Goal: Information Seeking & Learning: Learn about a topic

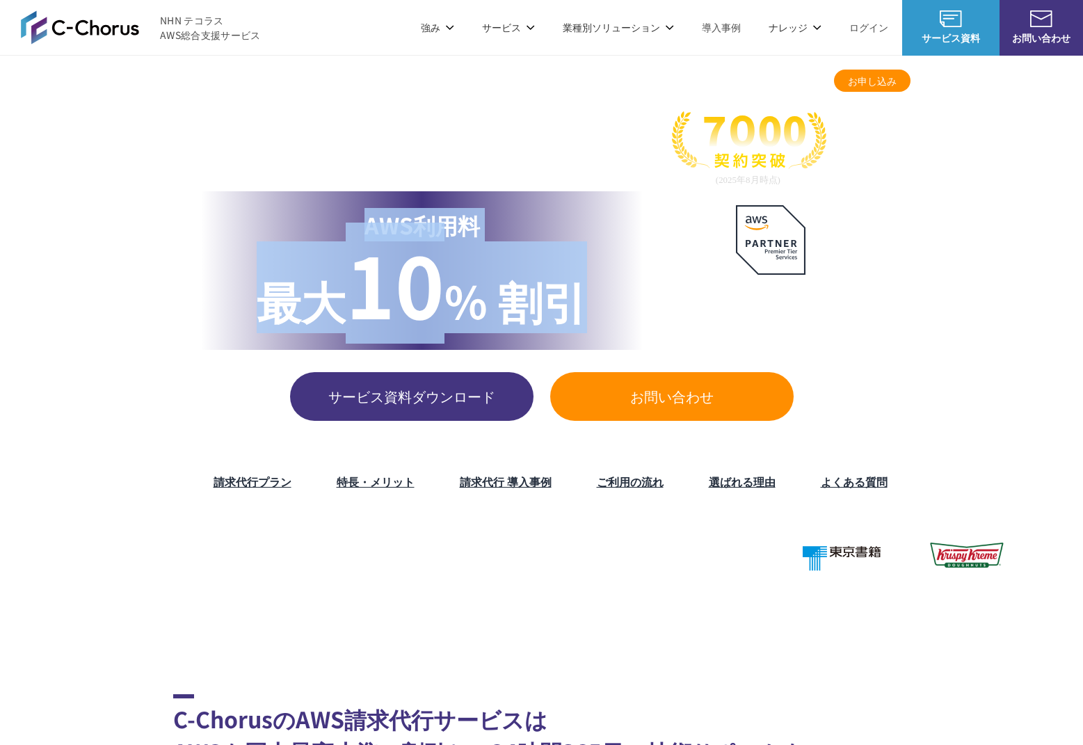
drag, startPoint x: 581, startPoint y: 308, endPoint x: 241, endPoint y: 216, distance: 352.4
click at [241, 216] on div "AWS利用料 最大 最大 10 % 割引" at bounding box center [422, 270] width 442 height 159
drag, startPoint x: 244, startPoint y: 216, endPoint x: 606, endPoint y: 300, distance: 371.2
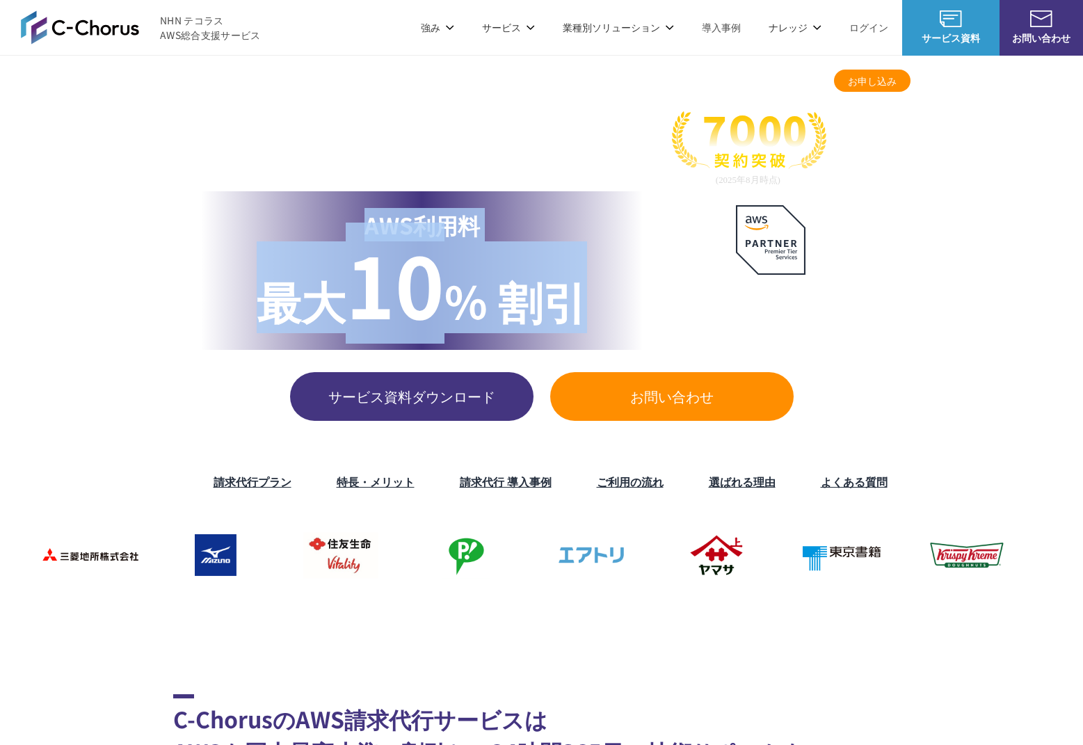
click at [606, 300] on div "AWS利用料 最大 最大 10 % 割引" at bounding box center [422, 270] width 442 height 159
drag, startPoint x: 602, startPoint y: 300, endPoint x: 273, endPoint y: 214, distance: 340.1
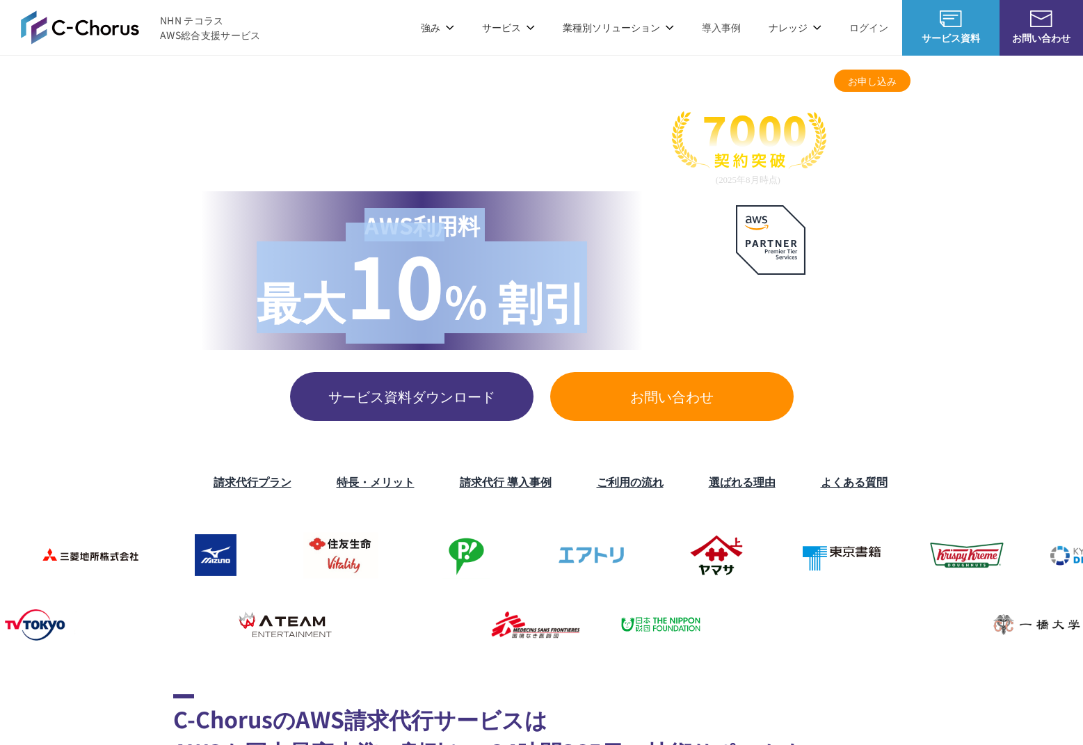
click at [273, 214] on div "AWS利用料 最大 最大 10 % 割引" at bounding box center [422, 270] width 442 height 159
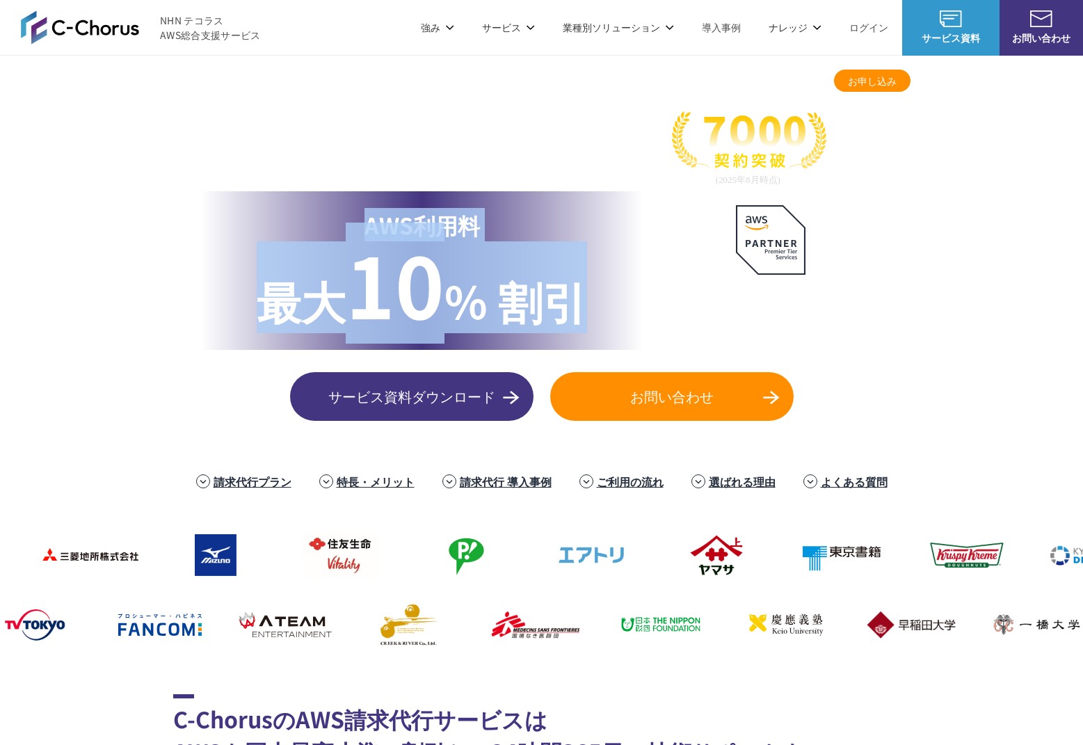
click at [273, 214] on p "AWS利用料 最大" at bounding box center [422, 224] width 330 height 33
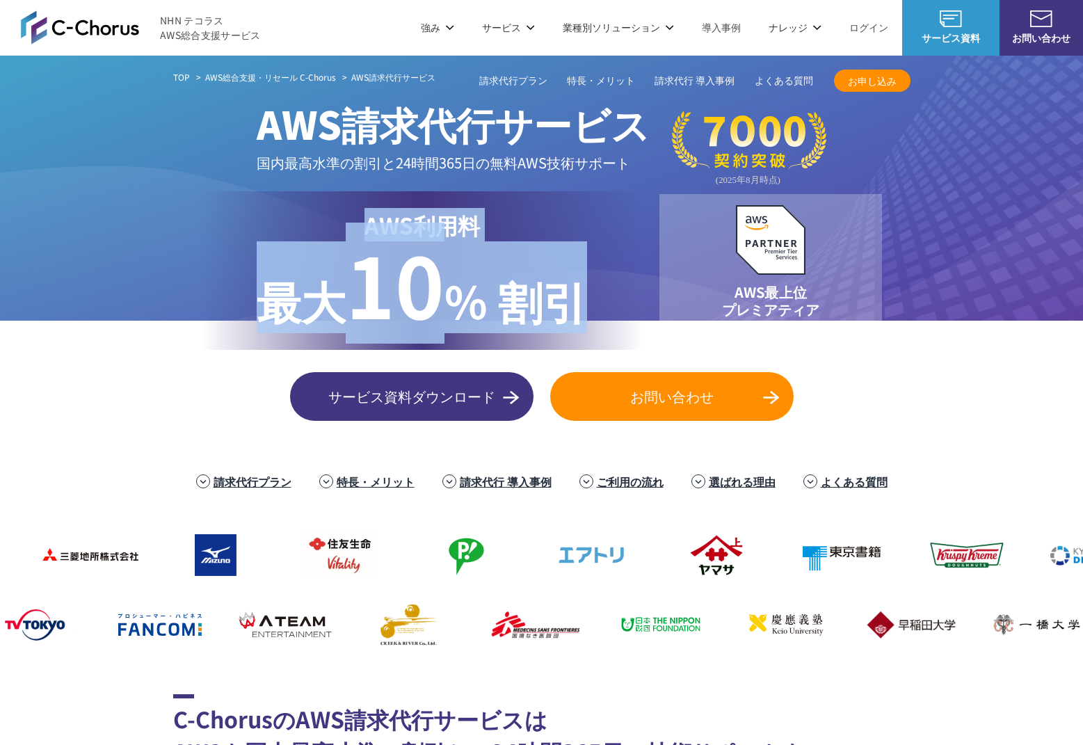
drag, startPoint x: 357, startPoint y: 236, endPoint x: 593, endPoint y: 281, distance: 240.6
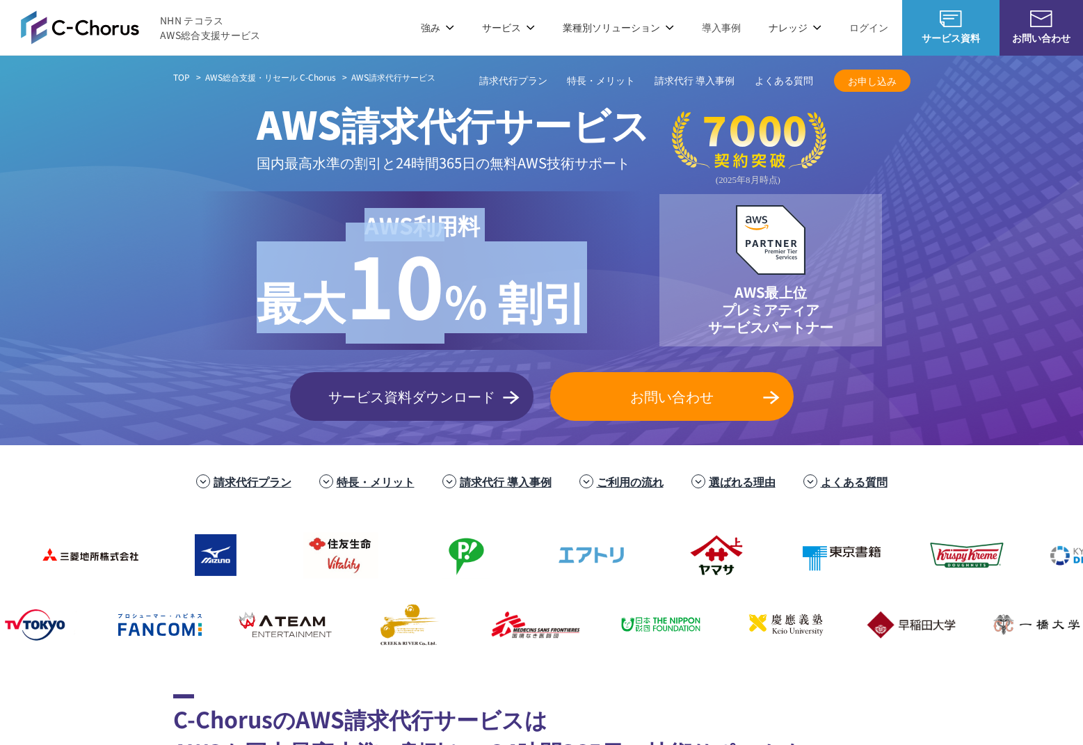
click at [593, 281] on div "AWS利用料 最大 最大 10 % 割引" at bounding box center [422, 270] width 442 height 159
click at [593, 282] on div "AWS利用料 最大 最大 10 % 割引" at bounding box center [422, 270] width 442 height 159
drag, startPoint x: 561, startPoint y: 279, endPoint x: 293, endPoint y: 229, distance: 271.7
click at [293, 229] on div "AWS利用料 最大 最大 10 % 割引" at bounding box center [422, 270] width 442 height 159
click at [293, 229] on p "AWS利用料 最大" at bounding box center [422, 224] width 330 height 33
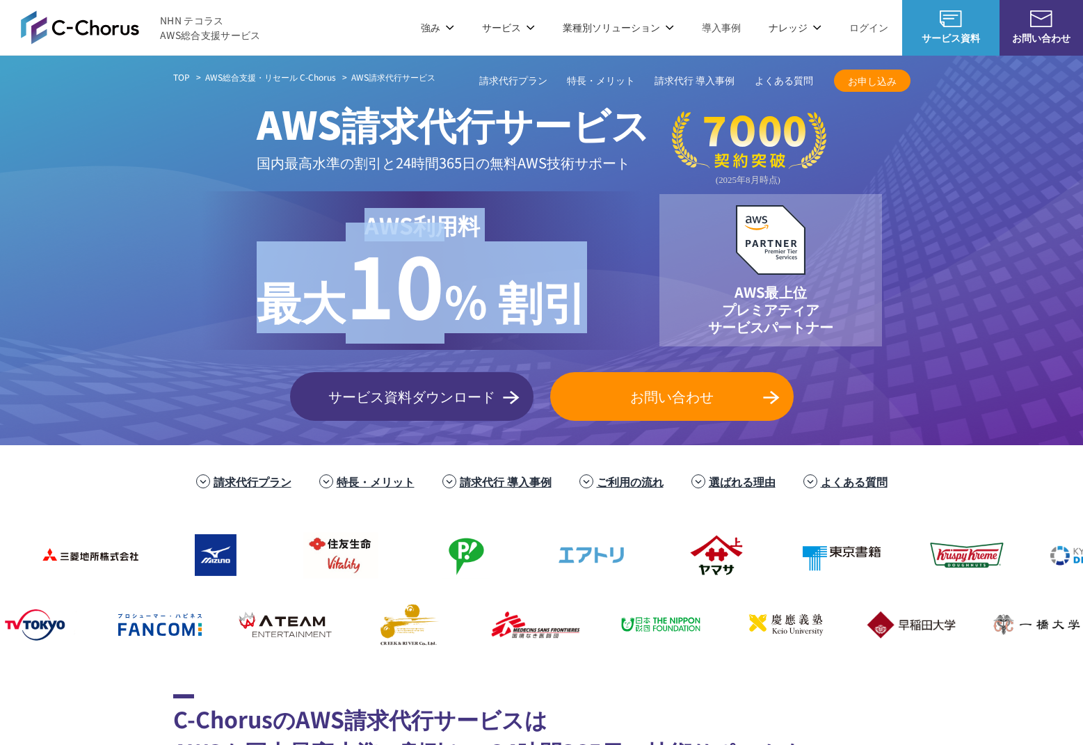
drag, startPoint x: 321, startPoint y: 233, endPoint x: 638, endPoint y: 301, distance: 325.1
click at [638, 301] on div "AWS利用料 最大 最大 10 % 割引" at bounding box center [422, 270] width 442 height 159
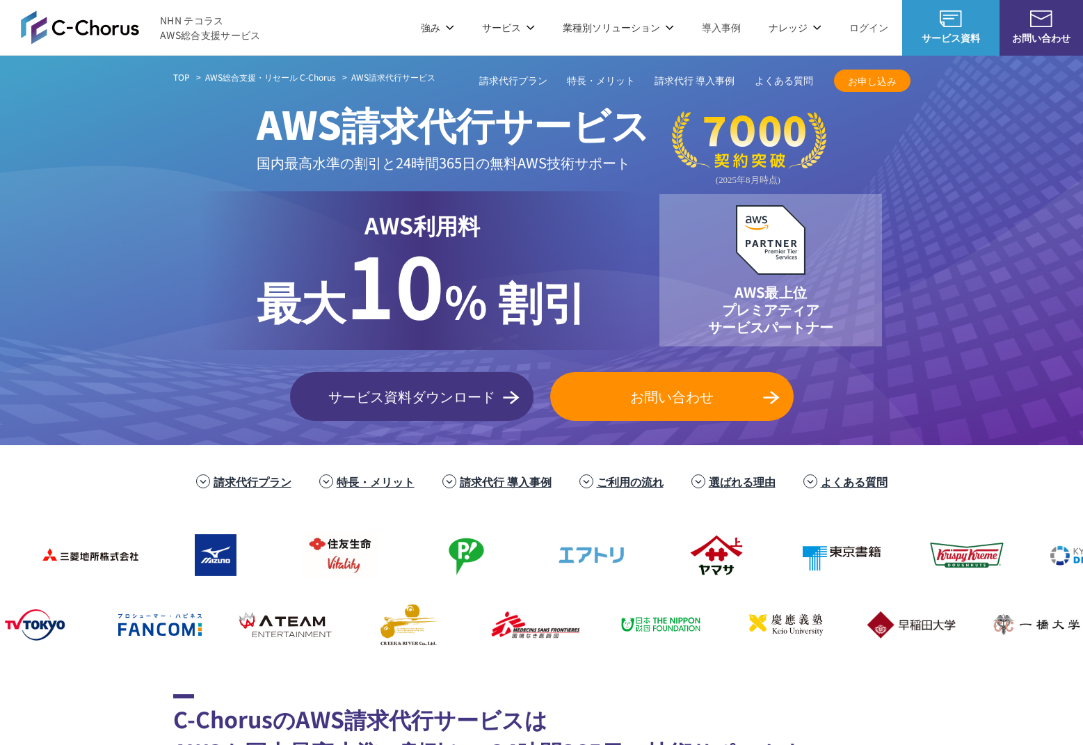
drag, startPoint x: 638, startPoint y: 301, endPoint x: 593, endPoint y: 297, distance: 46.1
click at [638, 301] on div "AWS利用料 最大 最大 10 % 割引" at bounding box center [422, 270] width 442 height 159
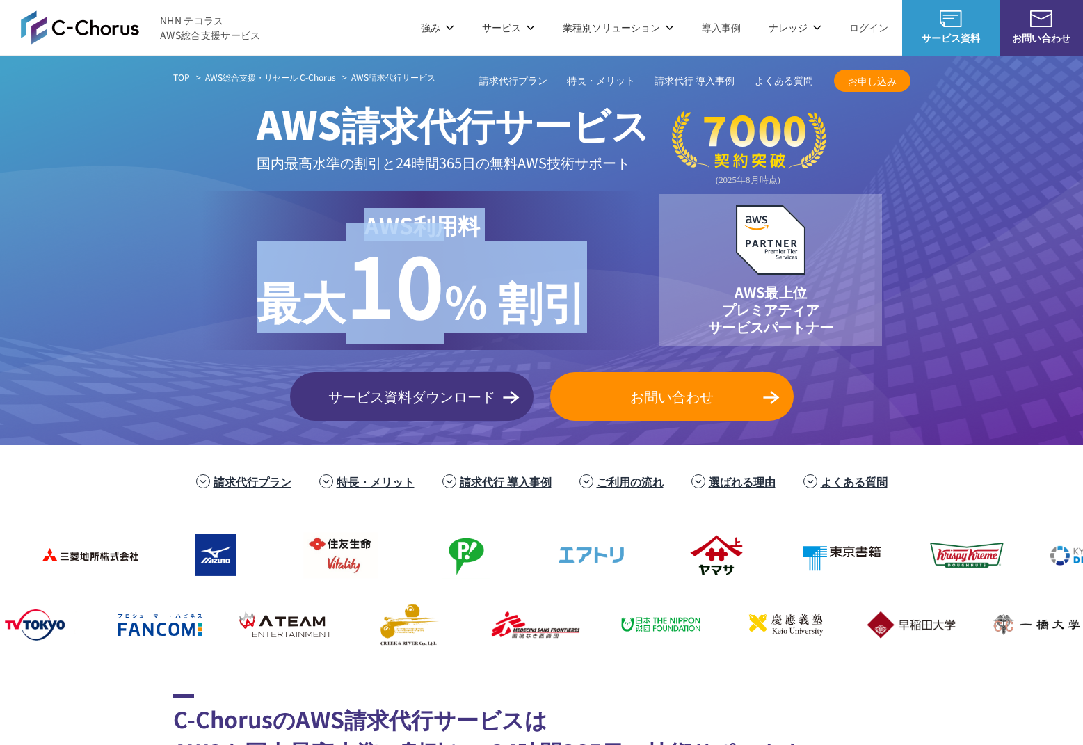
drag, startPoint x: 593, startPoint y: 297, endPoint x: 255, endPoint y: 230, distance: 344.0
click at [255, 230] on div "AWS利用料 最大 最大 10 % 割引" at bounding box center [422, 270] width 442 height 159
click at [257, 230] on p "AWS利用料 最大" at bounding box center [422, 224] width 330 height 33
drag, startPoint x: 255, startPoint y: 230, endPoint x: 632, endPoint y: 305, distance: 384.4
click at [632, 305] on div "AWS利用料 最大 最大 10 % 割引" at bounding box center [422, 270] width 442 height 159
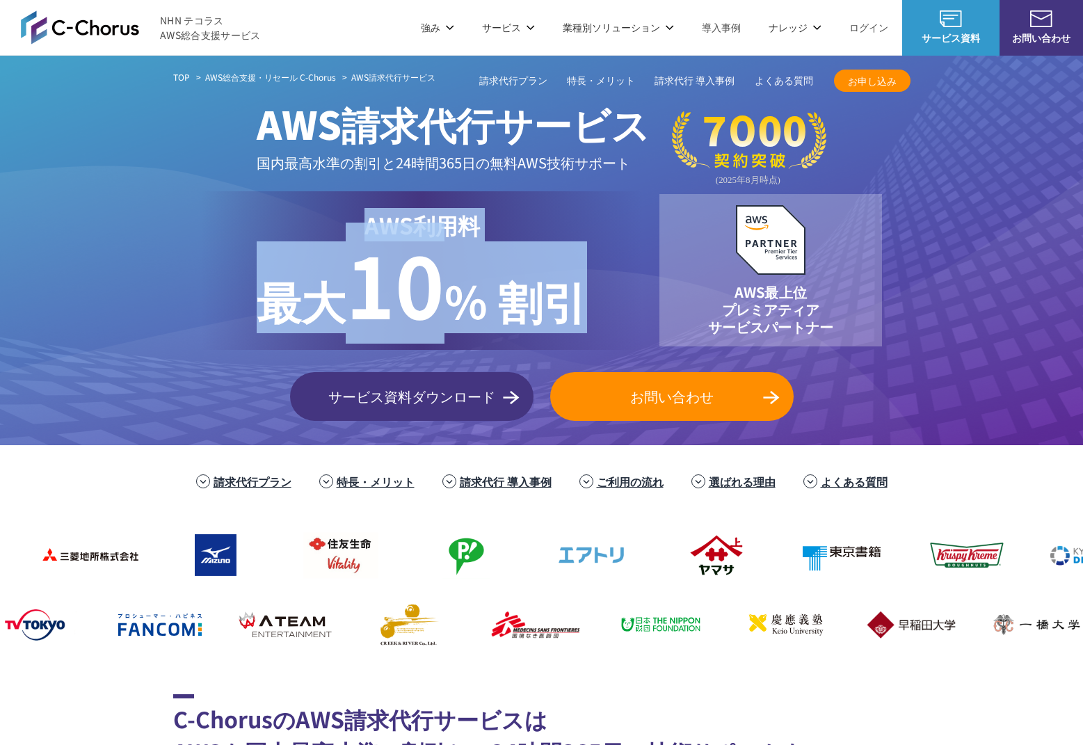
click at [632, 305] on div "AWS利用料 最大 最大 10 % 割引" at bounding box center [422, 270] width 442 height 159
drag, startPoint x: 609, startPoint y: 301, endPoint x: 249, endPoint y: 216, distance: 369.4
click at [249, 216] on div "AWS利用料 最大 最大 10 % 割引" at bounding box center [422, 270] width 442 height 159
drag, startPoint x: 274, startPoint y: 221, endPoint x: 699, endPoint y: 311, distance: 434.3
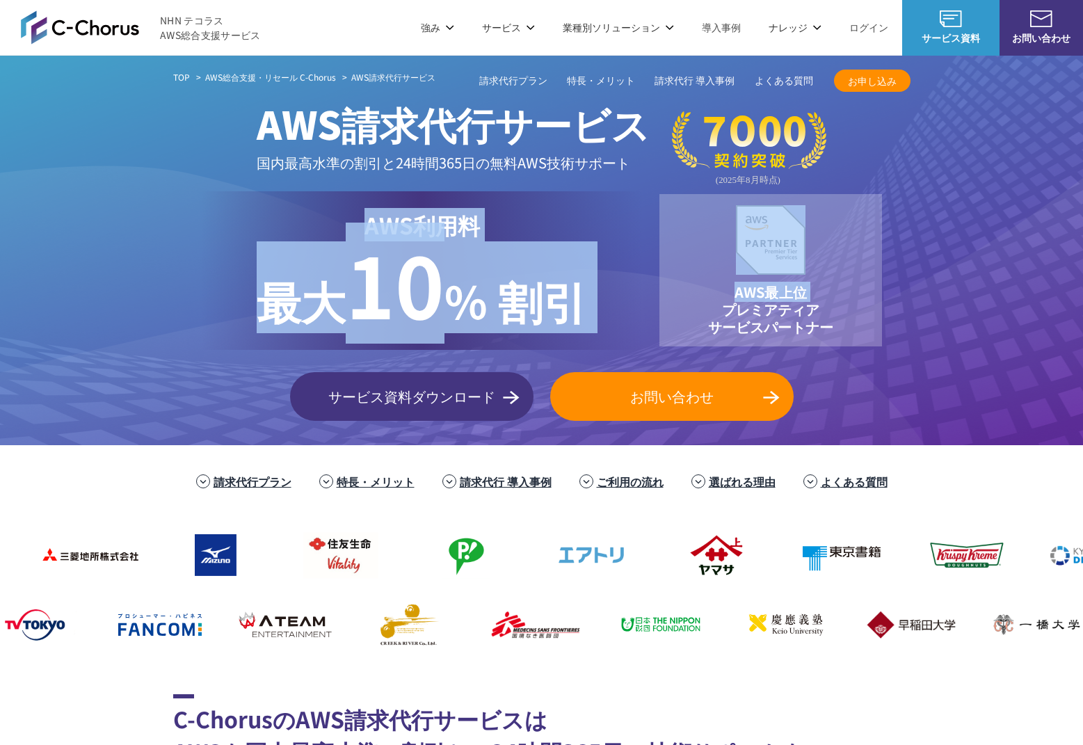
click at [699, 311] on div "AWS利用料 最大 最大 10 % 割引 AWS最上位 プレミアティア サービスパートナー" at bounding box center [541, 270] width 737 height 159
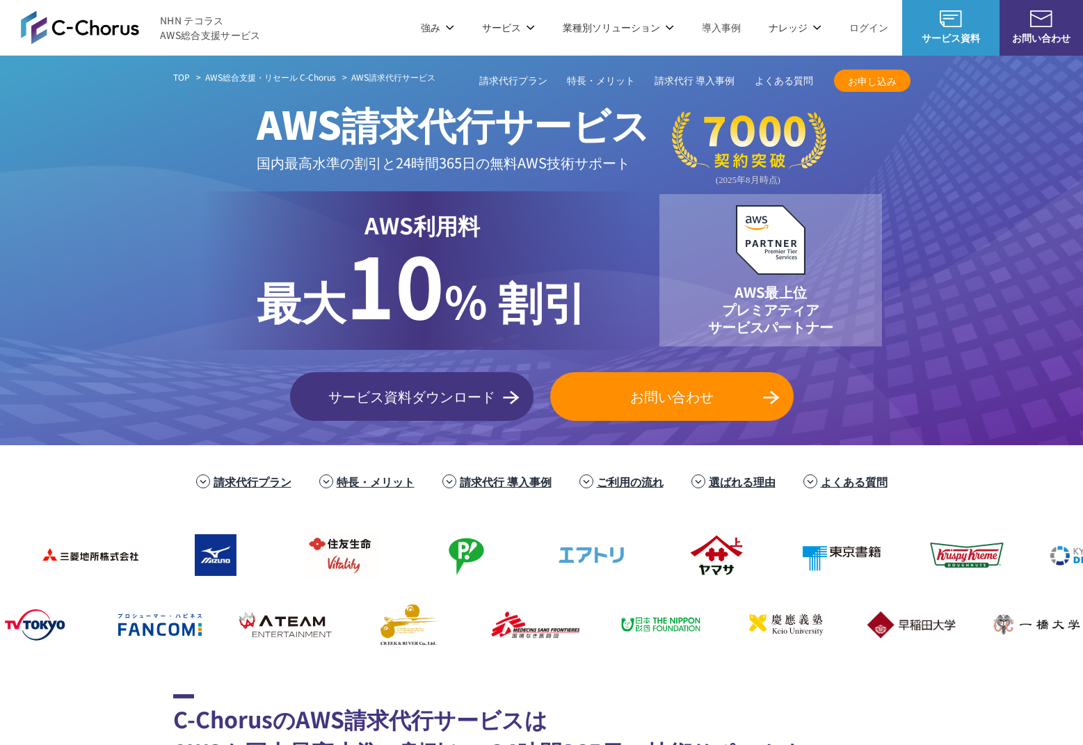
click at [673, 308] on div "AWS最上位 プレミアティア サービスパートナー" at bounding box center [770, 270] width 223 height 152
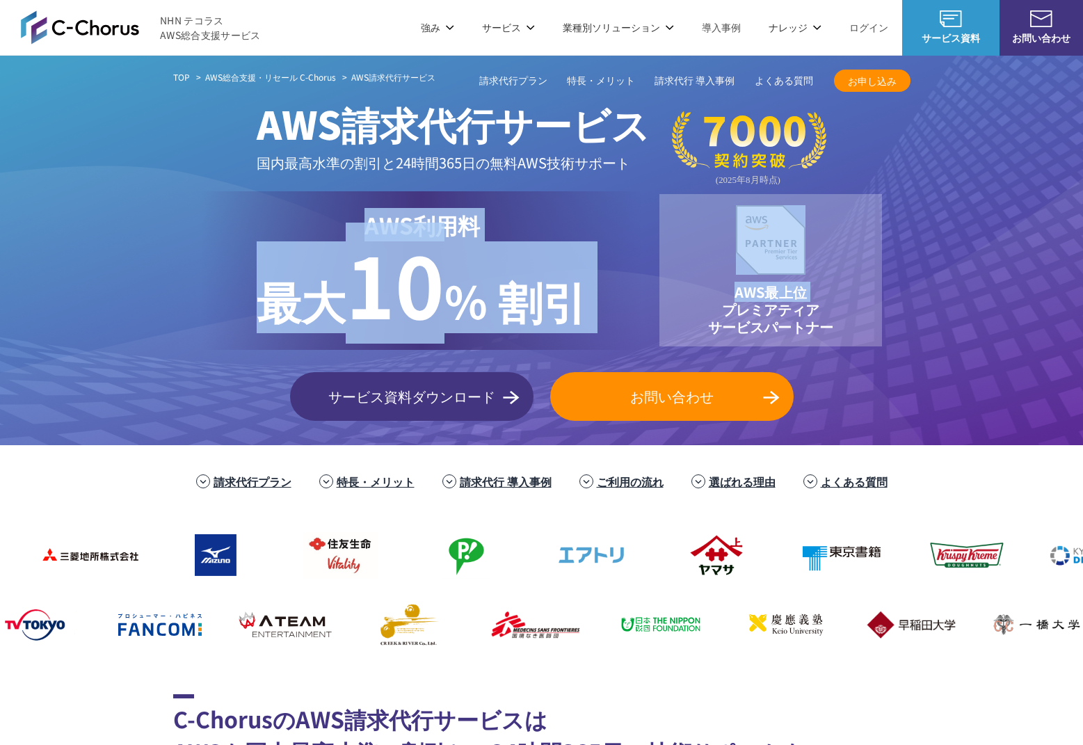
drag, startPoint x: 670, startPoint y: 308, endPoint x: 274, endPoint y: 218, distance: 406.6
click at [274, 218] on div "AWS利用料 最大 最大 10 % 割引 AWS最上位 プレミアティア サービスパートナー" at bounding box center [541, 270] width 737 height 159
click at [274, 218] on p "AWS利用料 最大" at bounding box center [422, 224] width 330 height 33
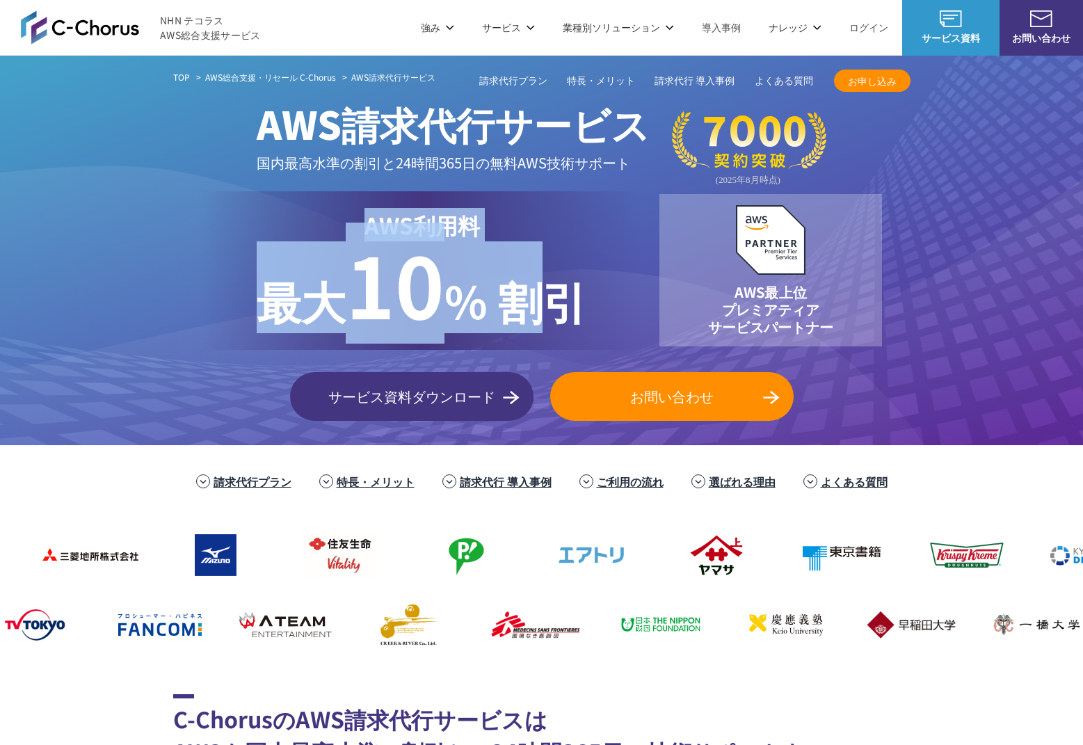
drag, startPoint x: 310, startPoint y: 225, endPoint x: 622, endPoint y: 305, distance: 321.8
click at [613, 303] on div "AWS利用料 最大 最大 10 % 割引" at bounding box center [422, 270] width 442 height 159
click at [622, 305] on div "AWS利用料 最大 最大 10 % 割引" at bounding box center [422, 270] width 442 height 159
drag, startPoint x: 622, startPoint y: 305, endPoint x: 271, endPoint y: 210, distance: 364.6
click at [271, 210] on div "AWS利用料 最大 最大 10 % 割引" at bounding box center [422, 270] width 442 height 159
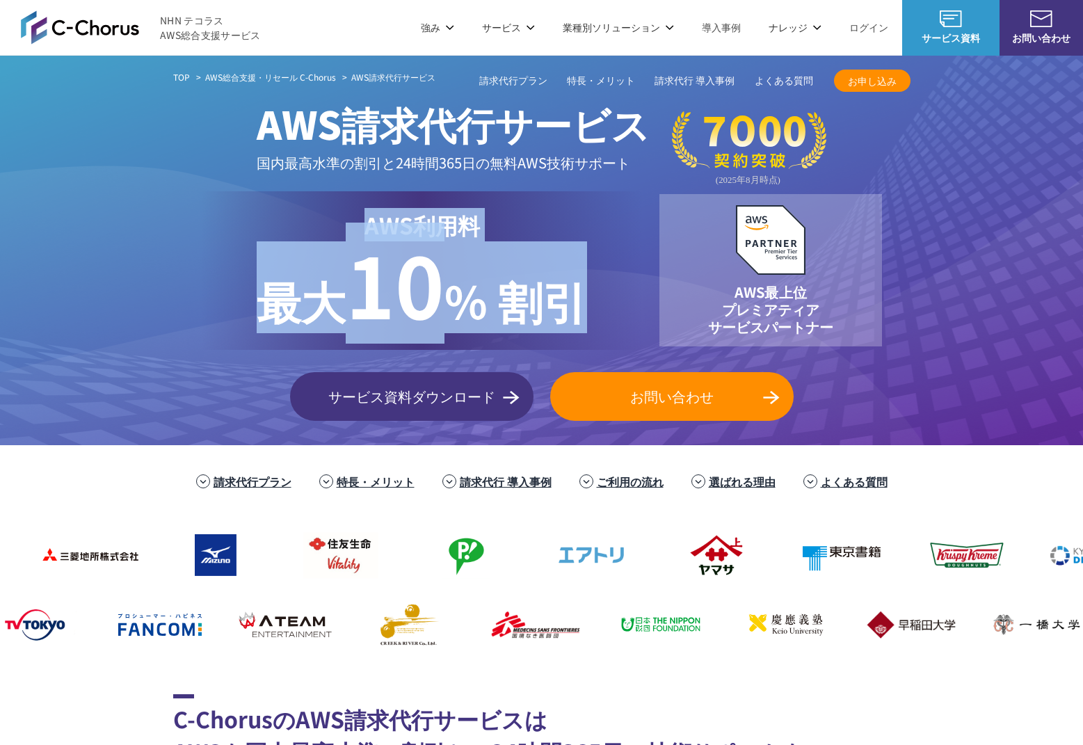
click at [271, 210] on p "AWS利用料 最大" at bounding box center [422, 224] width 330 height 33
drag, startPoint x: 392, startPoint y: 238, endPoint x: 642, endPoint y: 298, distance: 257.4
click at [642, 298] on div "AWS利用料 最大 最大 10 % 割引" at bounding box center [422, 270] width 442 height 159
drag, startPoint x: 509, startPoint y: 269, endPoint x: 230, endPoint y: 208, distance: 285.5
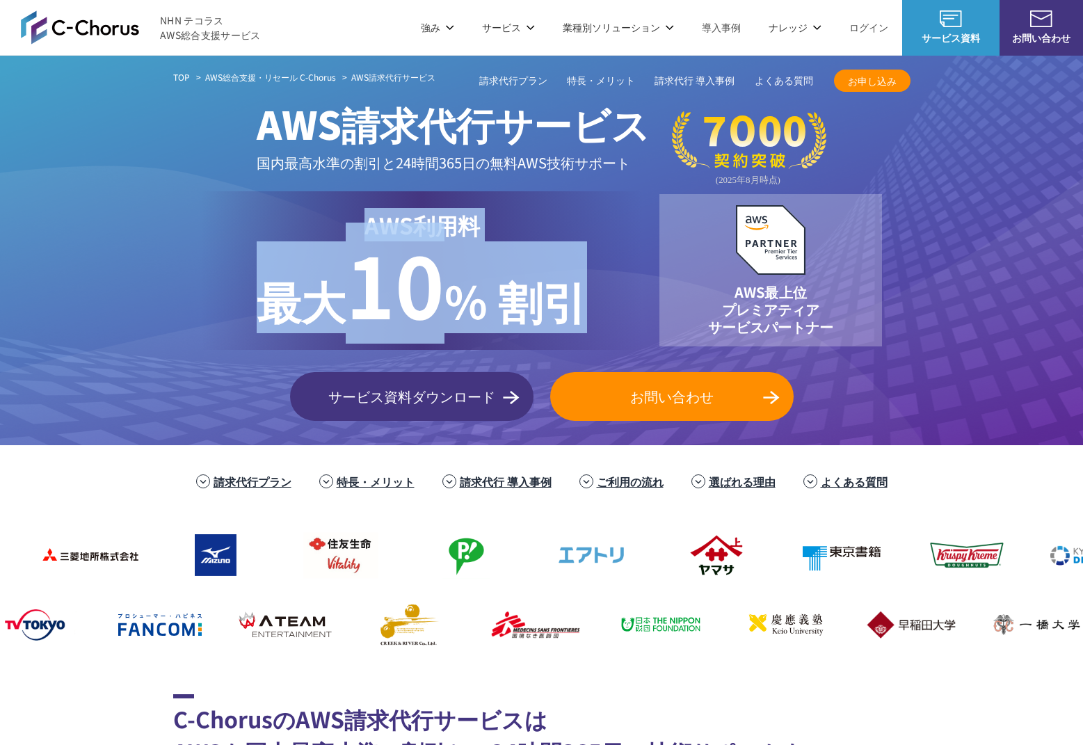
click at [230, 208] on div "AWS利用料 最大 最大 10 % 割引" at bounding box center [422, 270] width 442 height 159
drag, startPoint x: 304, startPoint y: 227, endPoint x: 673, endPoint y: 298, distance: 376.2
click at [673, 298] on div "AWS利用料 最大 最大 10 % 割引 AWS最上位 プレミアティア サービスパートナー" at bounding box center [541, 270] width 737 height 159
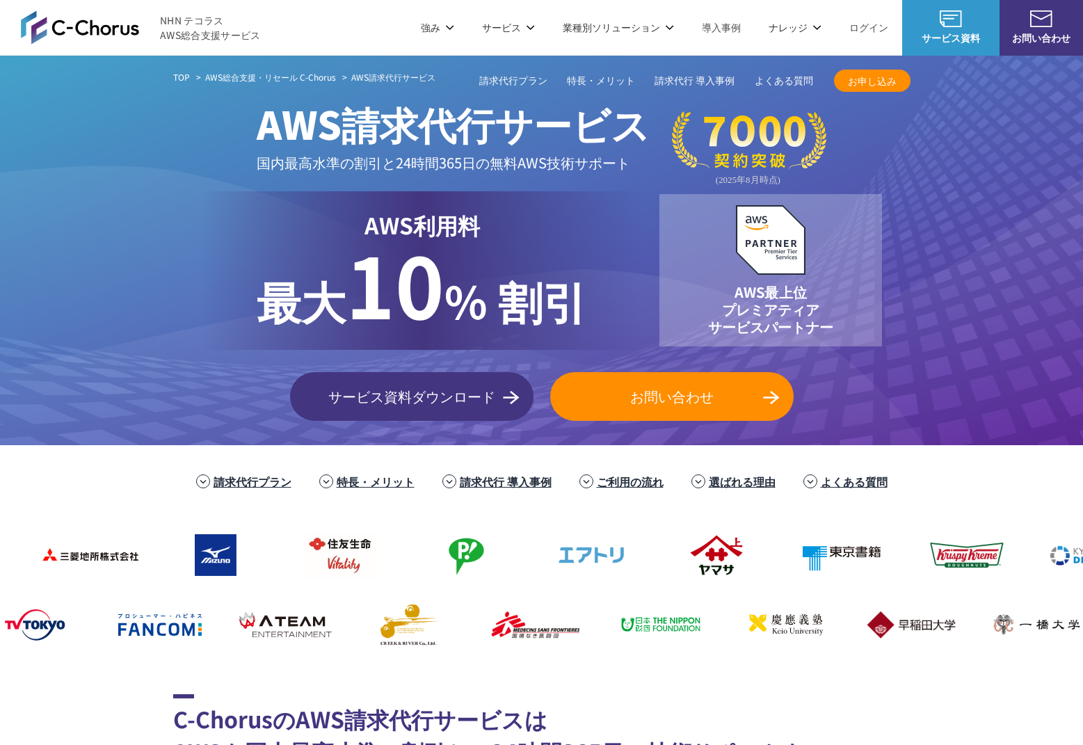
click at [669, 298] on div "AWS最上位 プレミアティア サービスパートナー" at bounding box center [770, 270] width 223 height 152
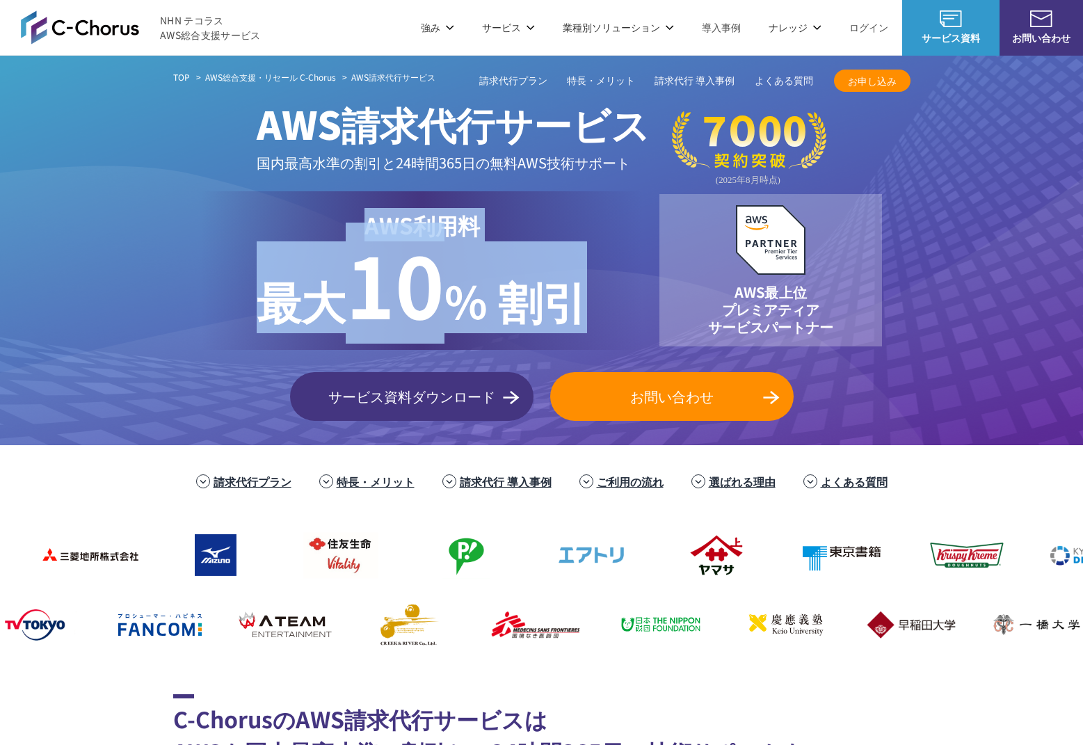
drag, startPoint x: 556, startPoint y: 290, endPoint x: 226, endPoint y: 218, distance: 337.5
click at [226, 218] on div "AWS利用料 最大 最大 10 % 割引" at bounding box center [422, 270] width 442 height 159
drag, startPoint x: 227, startPoint y: 218, endPoint x: 601, endPoint y: 304, distance: 384.0
click at [601, 304] on div "AWS利用料 最大 最大 10 % 割引" at bounding box center [422, 270] width 442 height 159
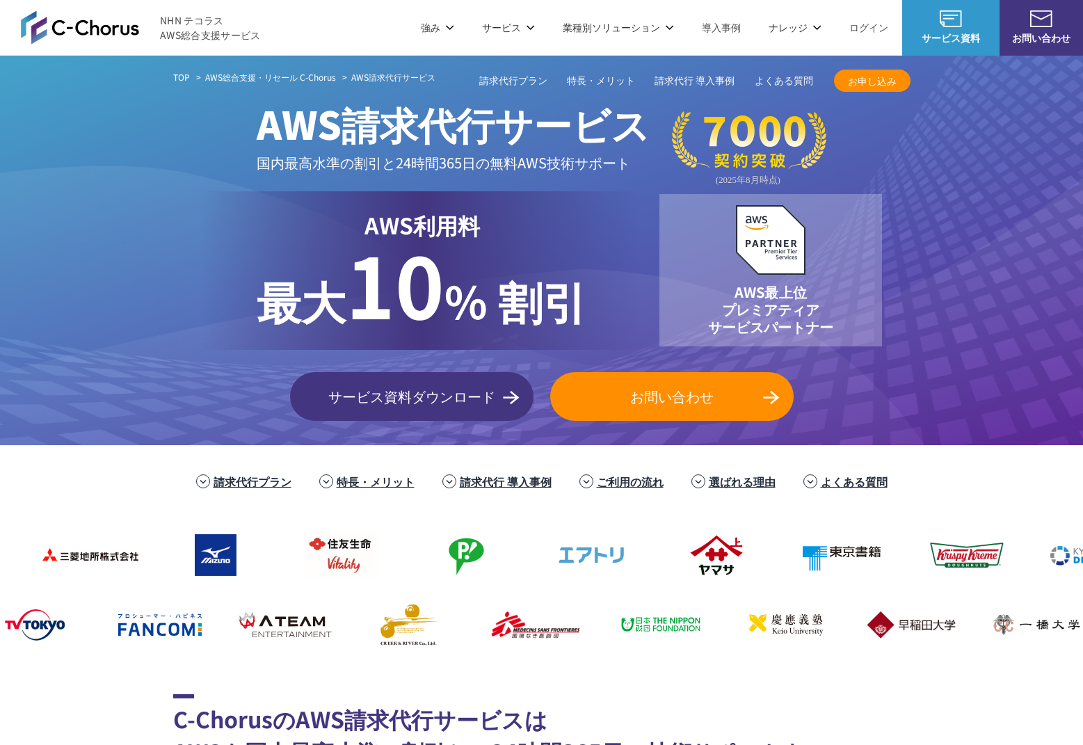
drag, startPoint x: 601, startPoint y: 304, endPoint x: 589, endPoint y: 303, distance: 11.9
click at [601, 304] on div "AWS利用料 最大 最大 10 % 割引" at bounding box center [422, 270] width 442 height 159
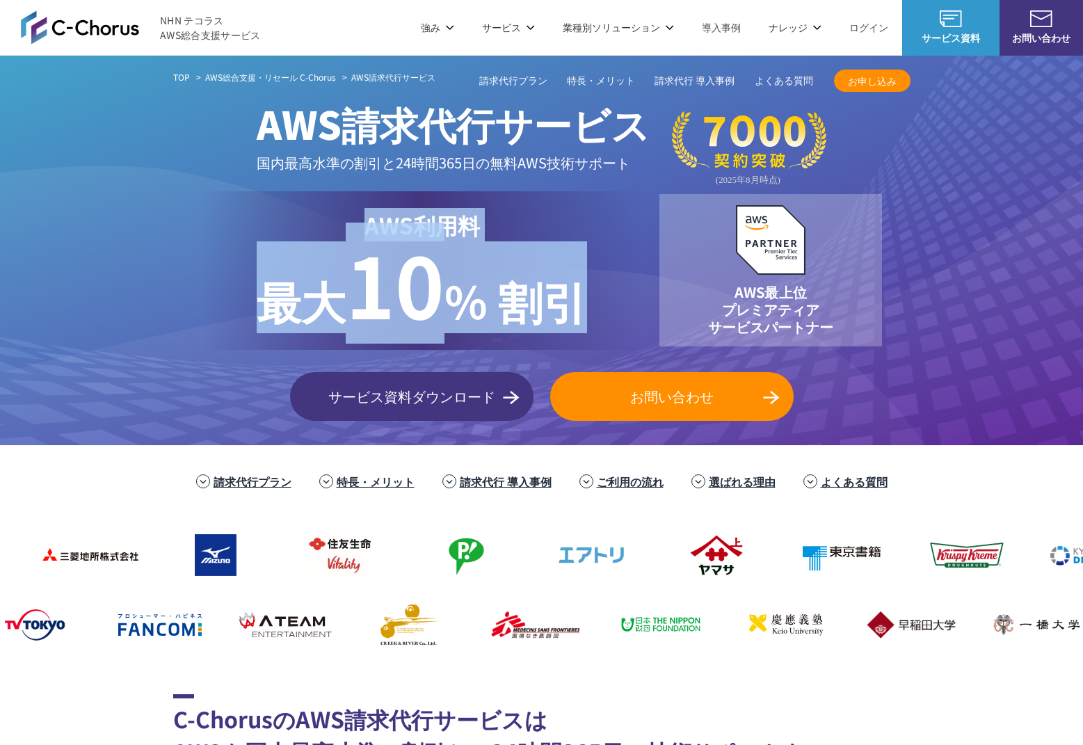
drag, startPoint x: 558, startPoint y: 294, endPoint x: 256, endPoint y: 208, distance: 314.6
click at [256, 208] on div "AWS利用料 最大 最大 10 % 割引" at bounding box center [422, 270] width 442 height 159
click at [257, 209] on p "AWS利用料 最大" at bounding box center [422, 224] width 330 height 33
drag, startPoint x: 357, startPoint y: 238, endPoint x: 565, endPoint y: 296, distance: 215.8
click at [565, 296] on div "AWS利用料 最大 最大 10 % 割引" at bounding box center [422, 270] width 442 height 159
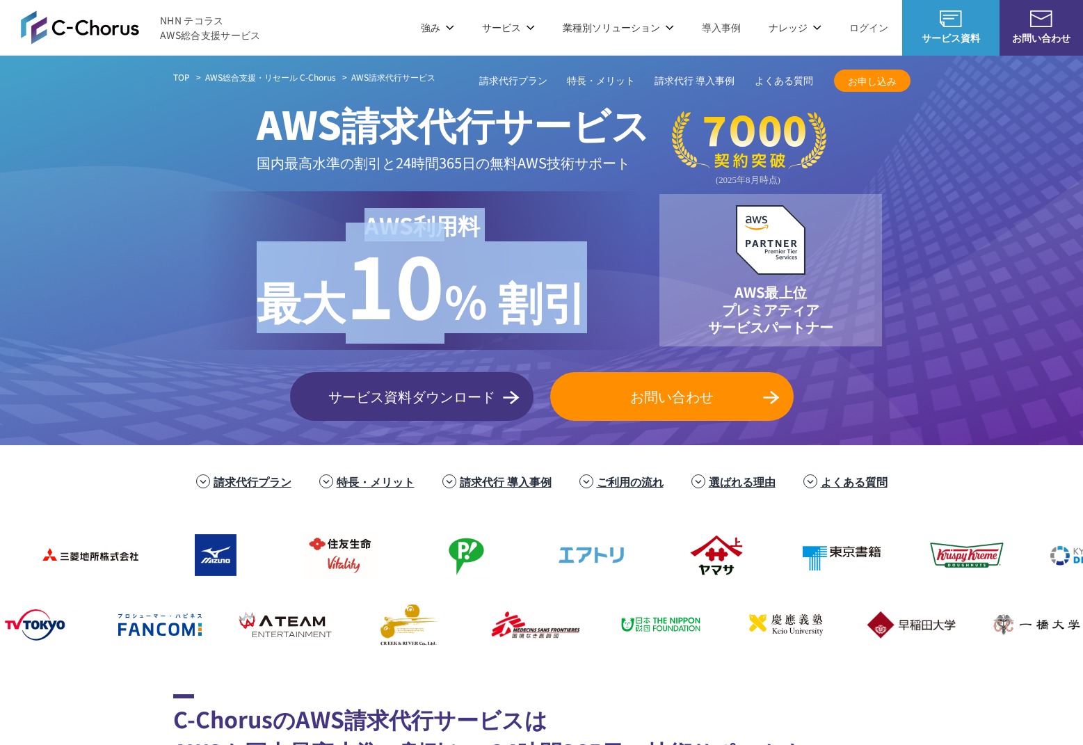
click at [565, 296] on p "最大 10 % 割引" at bounding box center [422, 287] width 330 height 92
drag, startPoint x: 558, startPoint y: 296, endPoint x: 268, endPoint y: 211, distance: 302.2
click at [268, 211] on div "AWS利用料 最大 最大 10 % 割引" at bounding box center [422, 270] width 442 height 159
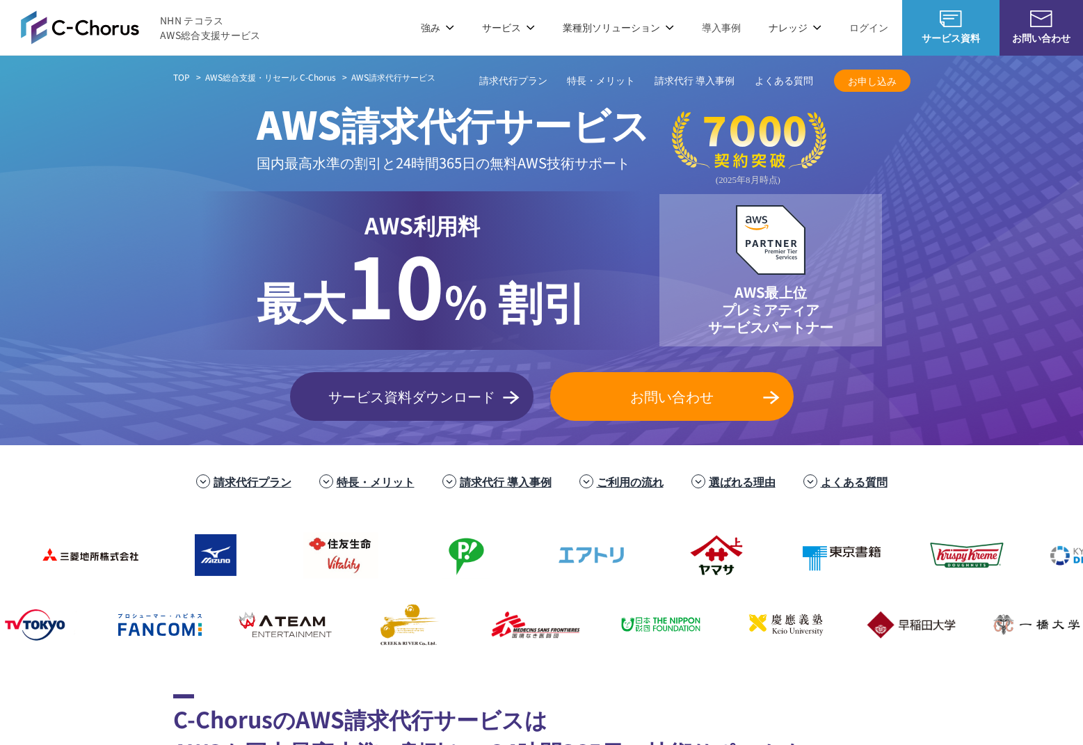
drag, startPoint x: 268, startPoint y: 211, endPoint x: 282, endPoint y: 214, distance: 14.3
click at [268, 211] on p "AWS利用料 最大" at bounding box center [422, 224] width 330 height 33
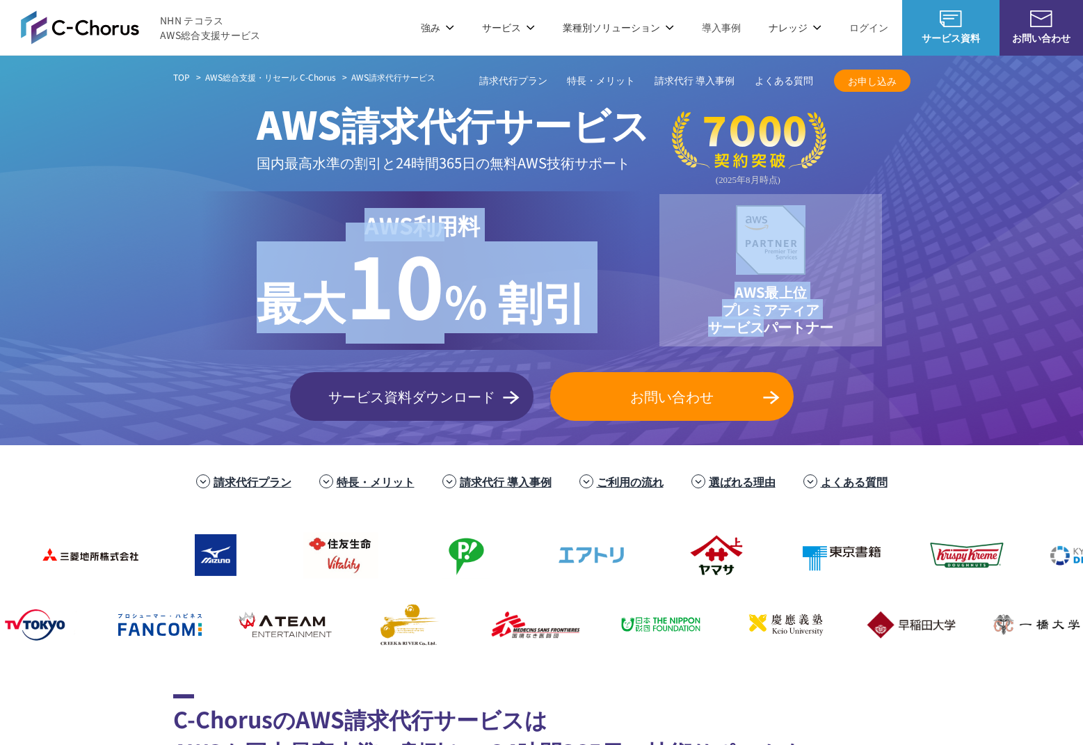
drag, startPoint x: 282, startPoint y: 214, endPoint x: 698, endPoint y: 321, distance: 429.3
click at [698, 321] on div "AWS利用料 最大 最大 10 % 割引 AWS最上位 プレミアティア サービスパートナー" at bounding box center [541, 270] width 737 height 159
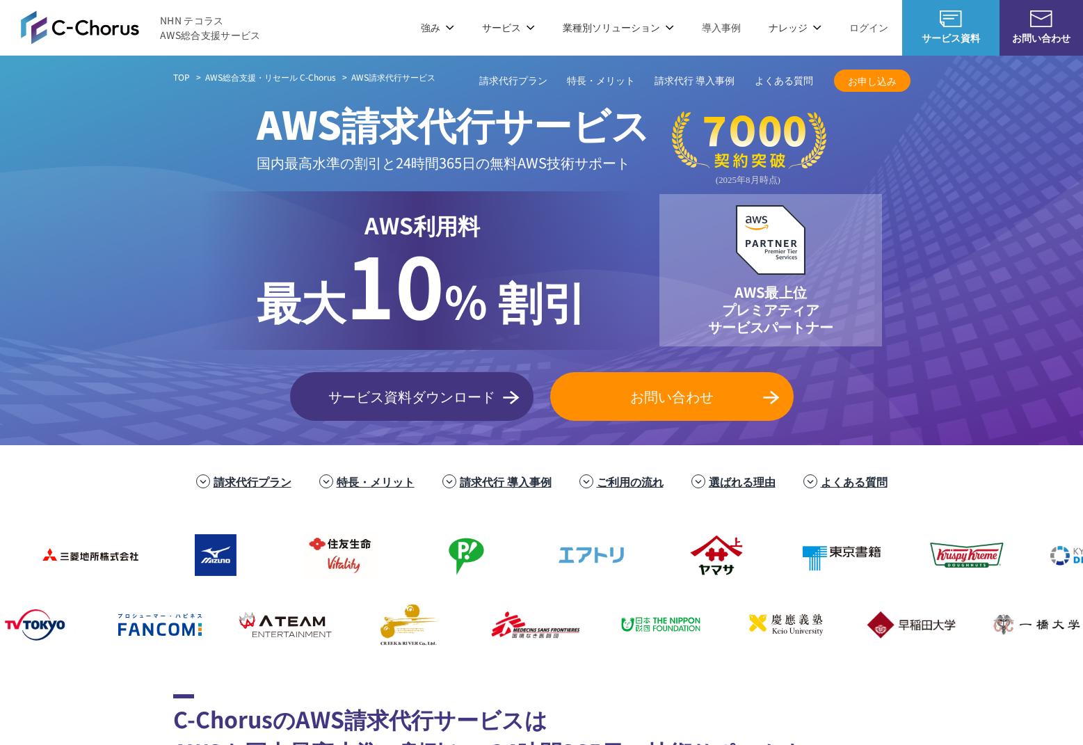
drag, startPoint x: 631, startPoint y: 309, endPoint x: 605, endPoint y: 305, distance: 26.9
click at [622, 307] on div "AWS利用料 最大 最大 10 % 割引 AWS最上位 プレミアティア サービスパートナー" at bounding box center [541, 270] width 737 height 159
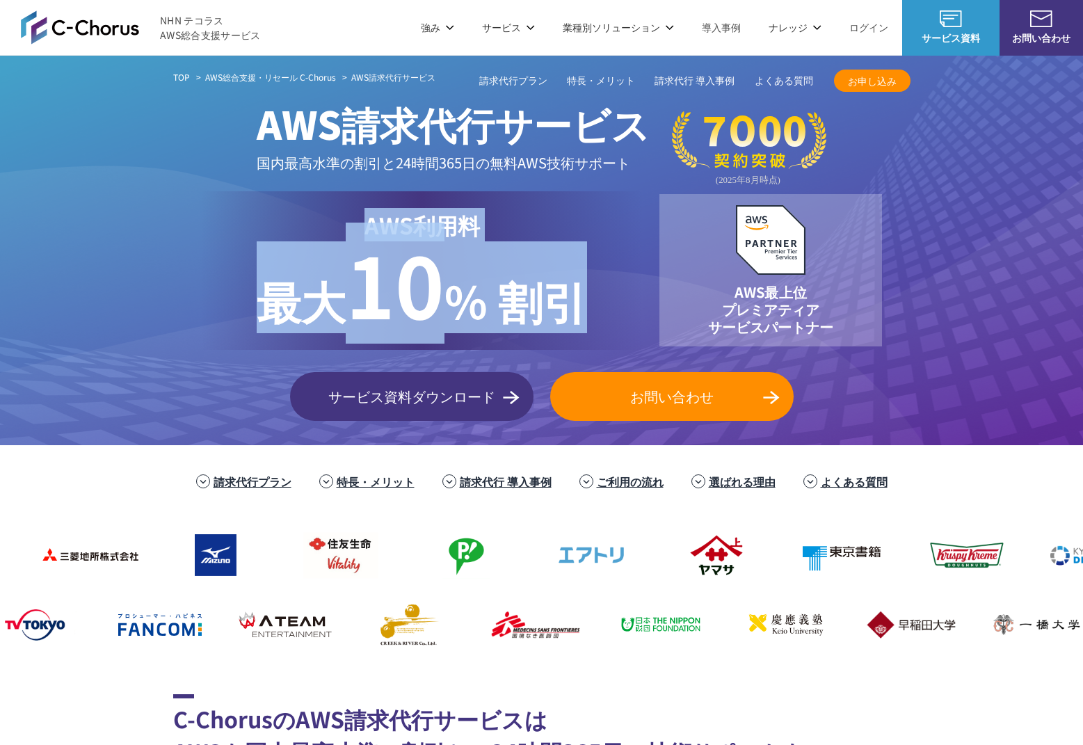
drag, startPoint x: 460, startPoint y: 277, endPoint x: 205, endPoint y: 218, distance: 262.0
click at [205, 218] on div "AWS利用料 最大 最大 10 % 割引" at bounding box center [422, 270] width 442 height 159
click at [205, 217] on div "AWS利用料 最大 最大 10 % 割引" at bounding box center [422, 270] width 442 height 159
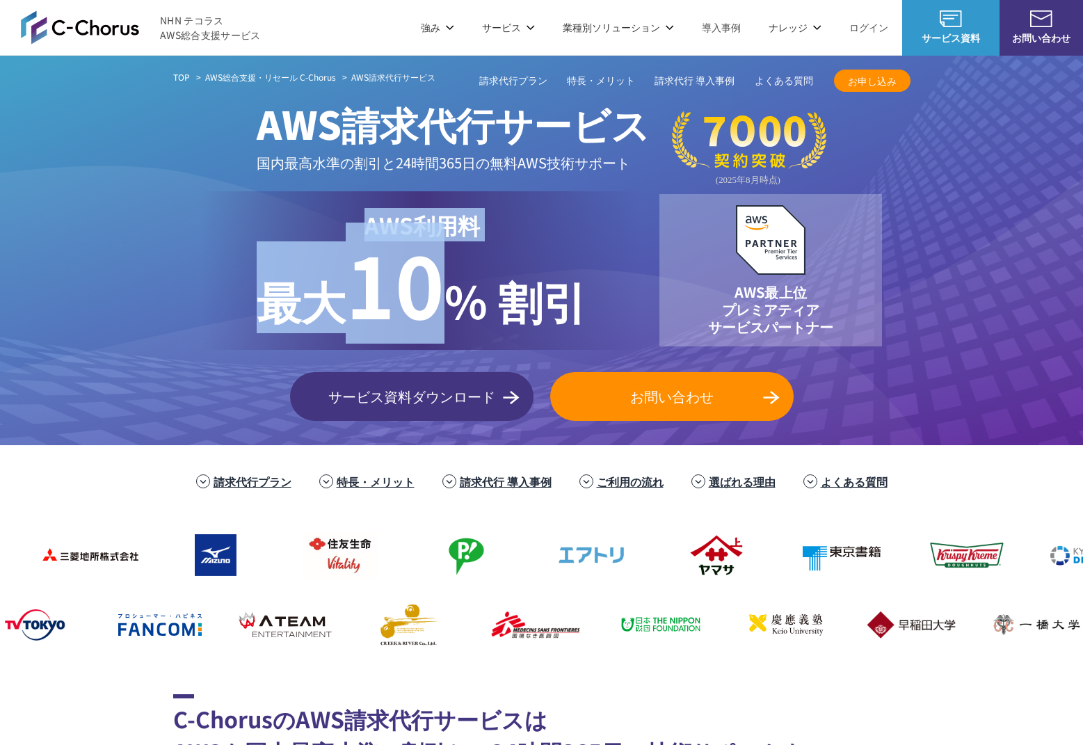
drag, startPoint x: 369, startPoint y: 243, endPoint x: 474, endPoint y: 264, distance: 106.5
click at [474, 264] on div "AWS利用料 最大 最大 10 % 割引" at bounding box center [422, 270] width 442 height 159
drag, startPoint x: 474, startPoint y: 264, endPoint x: 622, endPoint y: 305, distance: 154.4
click at [474, 265] on p "最大 10 % 割引" at bounding box center [422, 287] width 330 height 92
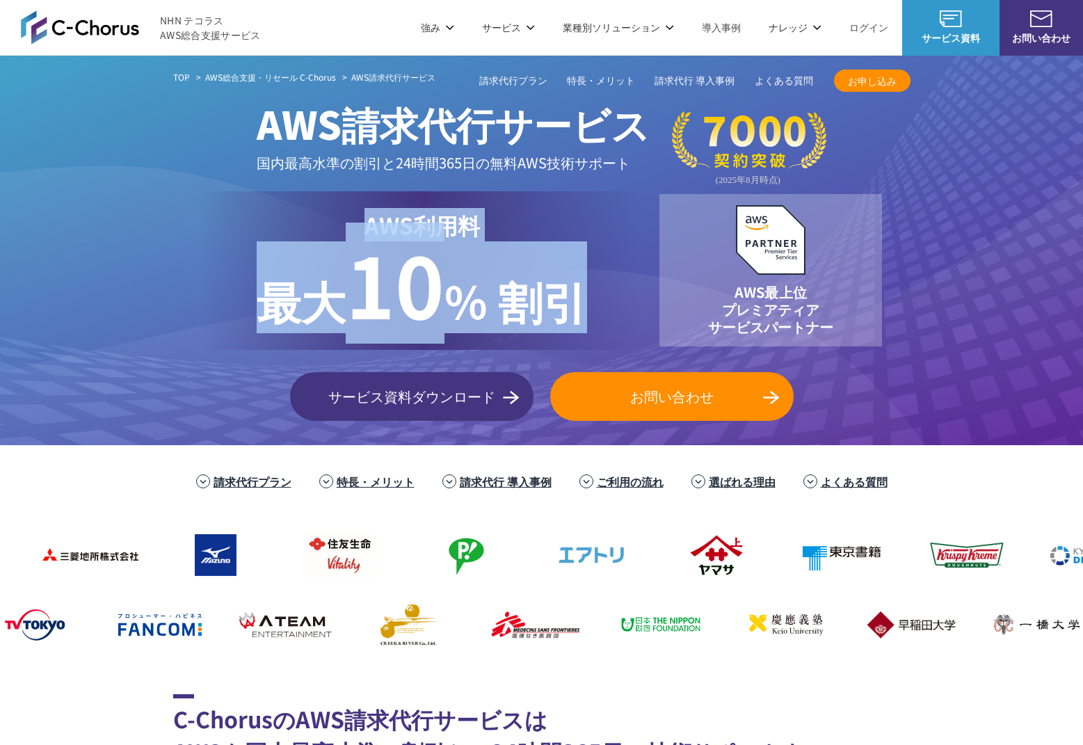
drag, startPoint x: 622, startPoint y: 305, endPoint x: 231, endPoint y: 205, distance: 404.2
click at [231, 205] on div "AWS利用料 最大 最大 10 % 割引" at bounding box center [422, 270] width 442 height 159
drag, startPoint x: 325, startPoint y: 202, endPoint x: 616, endPoint y: 291, distance: 303.8
click at [616, 291] on div "AWS利用料 最大 最大 10 % 割引" at bounding box center [422, 270] width 442 height 159
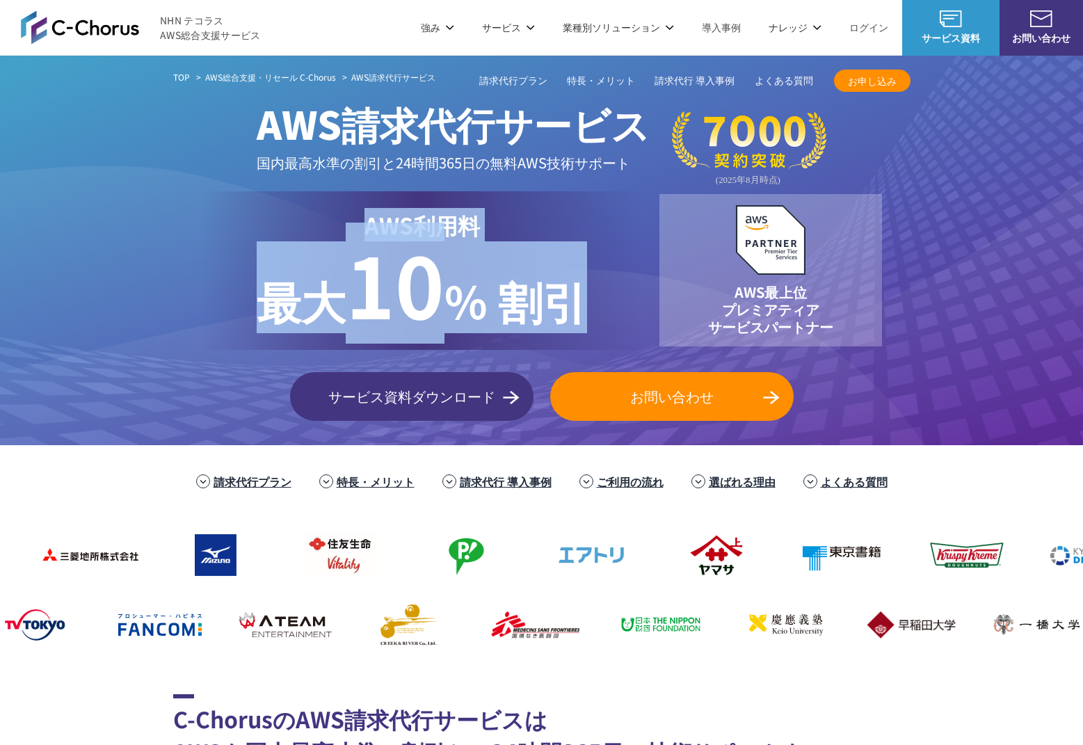
click at [616, 291] on div "AWS利用料 最大 最大 10 % 割引" at bounding box center [422, 270] width 442 height 159
drag, startPoint x: 520, startPoint y: 265, endPoint x: 353, endPoint y: 202, distance: 177.9
click at [353, 202] on div "AWS利用料 最大 最大 10 % 割引" at bounding box center [422, 270] width 442 height 159
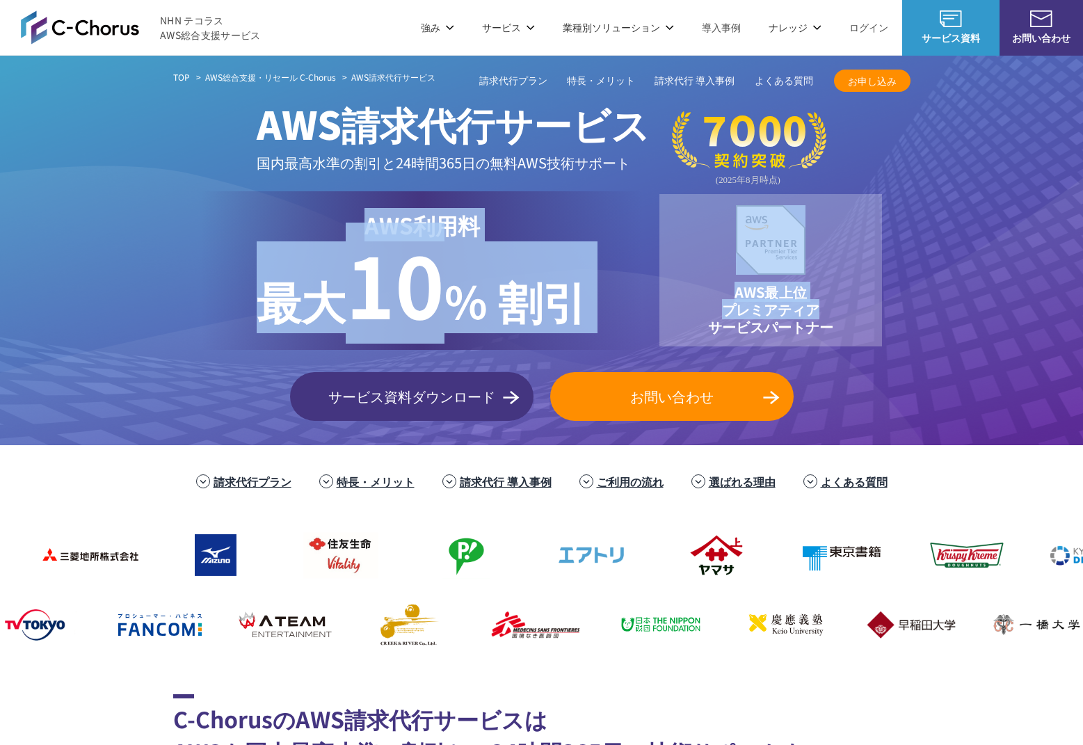
drag, startPoint x: 353, startPoint y: 202, endPoint x: 614, endPoint y: 302, distance: 279.4
click at [662, 306] on div "AWS利用料 最大 最大 10 % 割引 AWS最上位 プレミアティア サービスパートナー" at bounding box center [541, 270] width 737 height 159
click at [610, 301] on div "AWS利用料 最大 最大 10 % 割引" at bounding box center [422, 270] width 442 height 159
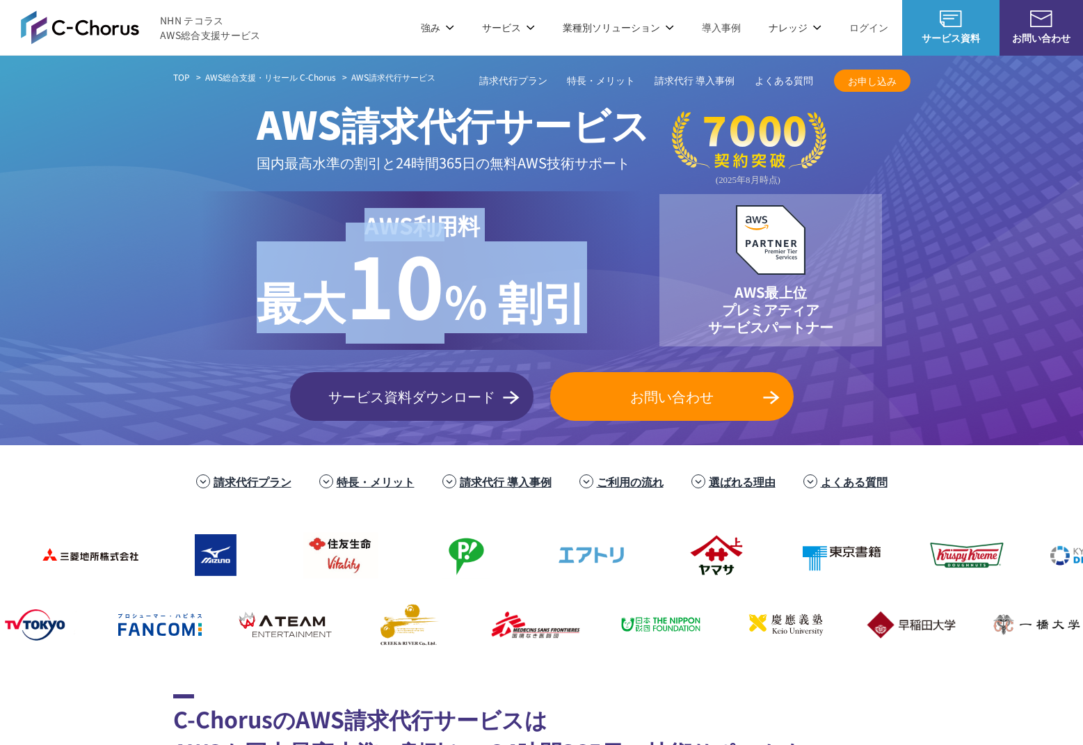
click at [288, 202] on div "AWS利用料 最大 最大 10 % 割引" at bounding box center [422, 270] width 442 height 159
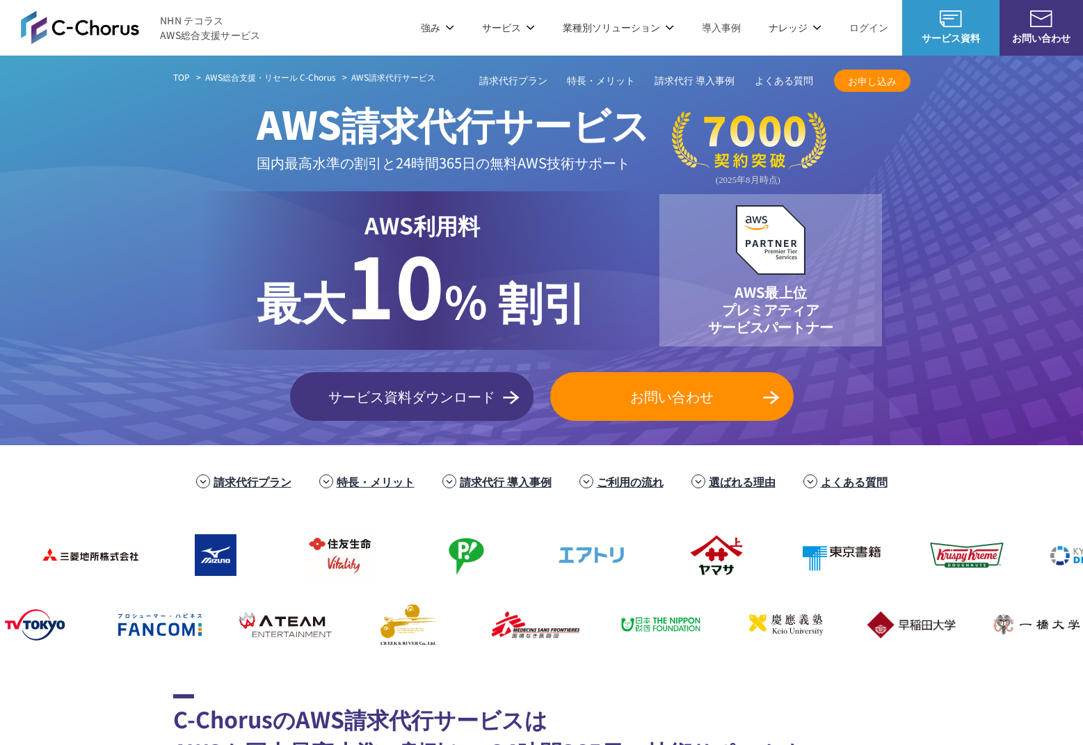
drag, startPoint x: 363, startPoint y: 232, endPoint x: 545, endPoint y: 233, distance: 182.2
click at [545, 233] on div "AWS利用料 最大 最大 10 % 割引" at bounding box center [422, 270] width 442 height 159
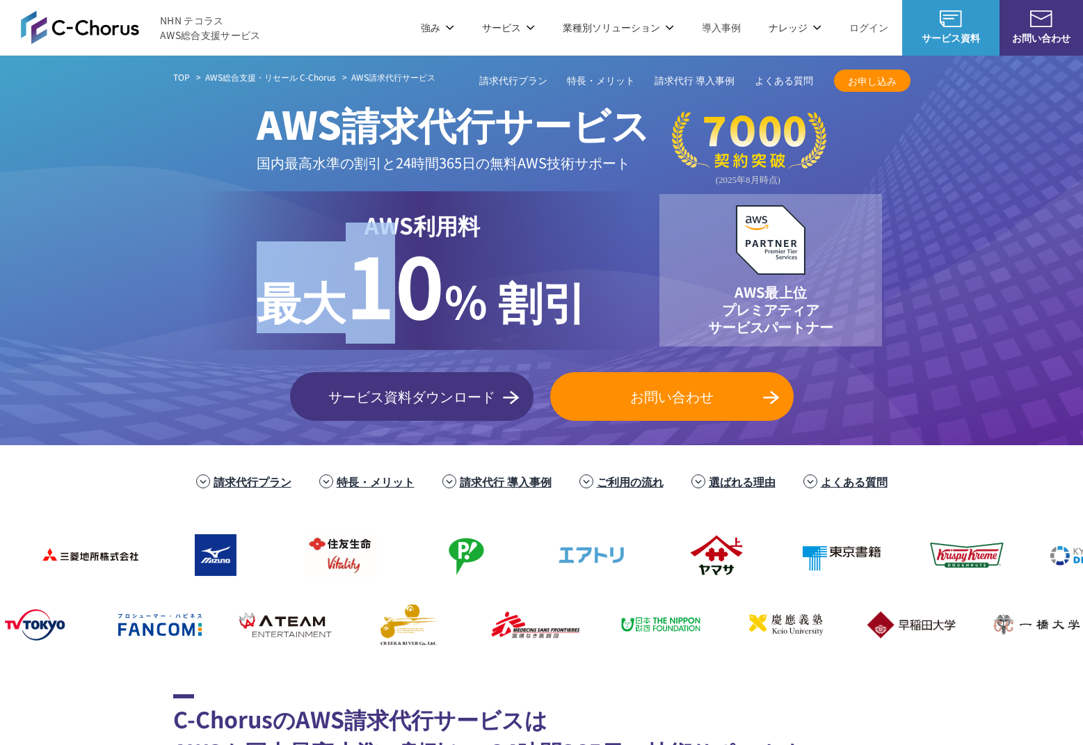
drag, startPoint x: 506, startPoint y: 230, endPoint x: 364, endPoint y: 222, distance: 141.4
click at [383, 223] on div "AWS利用料 最大 最大 10 % 割引" at bounding box center [422, 270] width 442 height 159
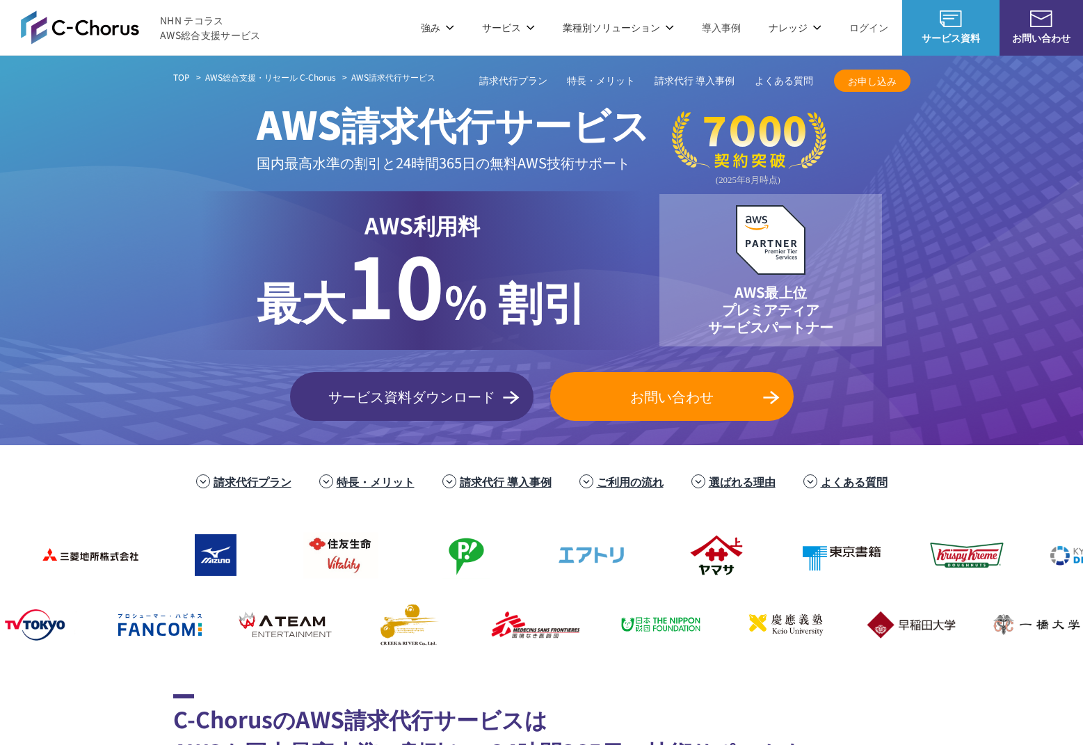
click at [364, 222] on div "AWS利用料 最大 最大 10 % 割引" at bounding box center [422, 270] width 442 height 159
drag, startPoint x: 366, startPoint y: 225, endPoint x: 467, endPoint y: 219, distance: 101.0
click at [467, 219] on div "AWS利用料 最大 最大 10 % 割引" at bounding box center [422, 270] width 442 height 159
click at [467, 218] on p "AWS利用料 最大" at bounding box center [422, 224] width 330 height 33
drag, startPoint x: 477, startPoint y: 223, endPoint x: 367, endPoint y: 222, distance: 109.9
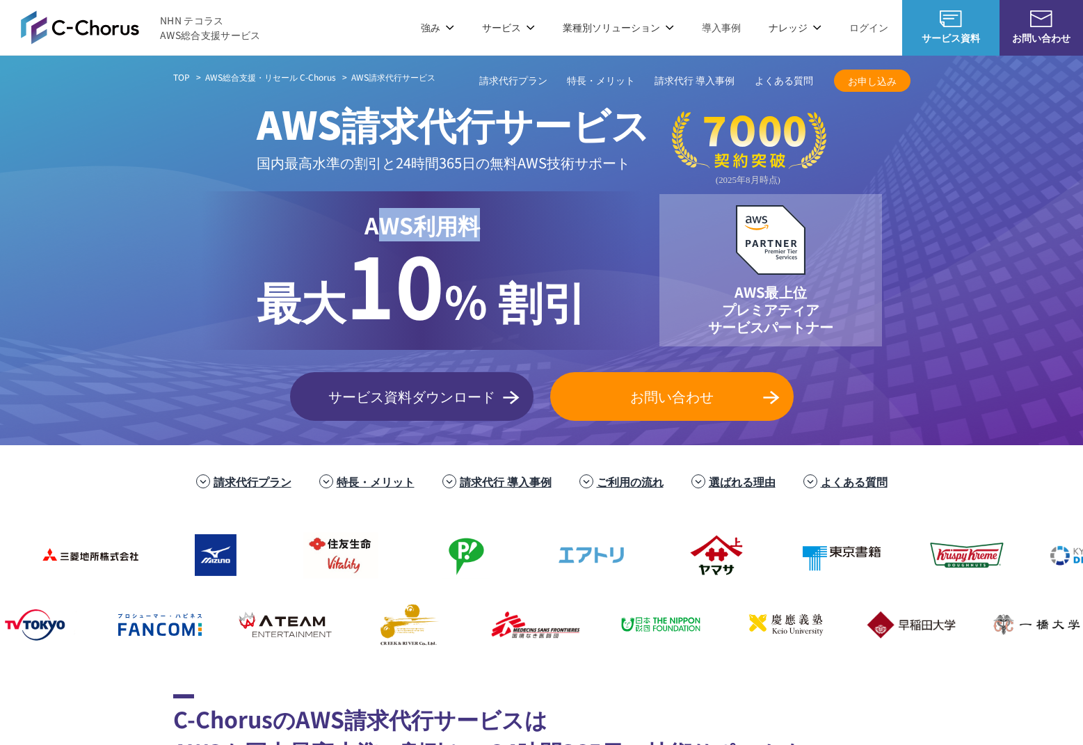
click at [371, 221] on p "AWS利用料 最大" at bounding box center [422, 224] width 330 height 33
click at [367, 222] on p "AWS利用料 最大" at bounding box center [422, 224] width 330 height 33
